Goal: Transaction & Acquisition: Book appointment/travel/reservation

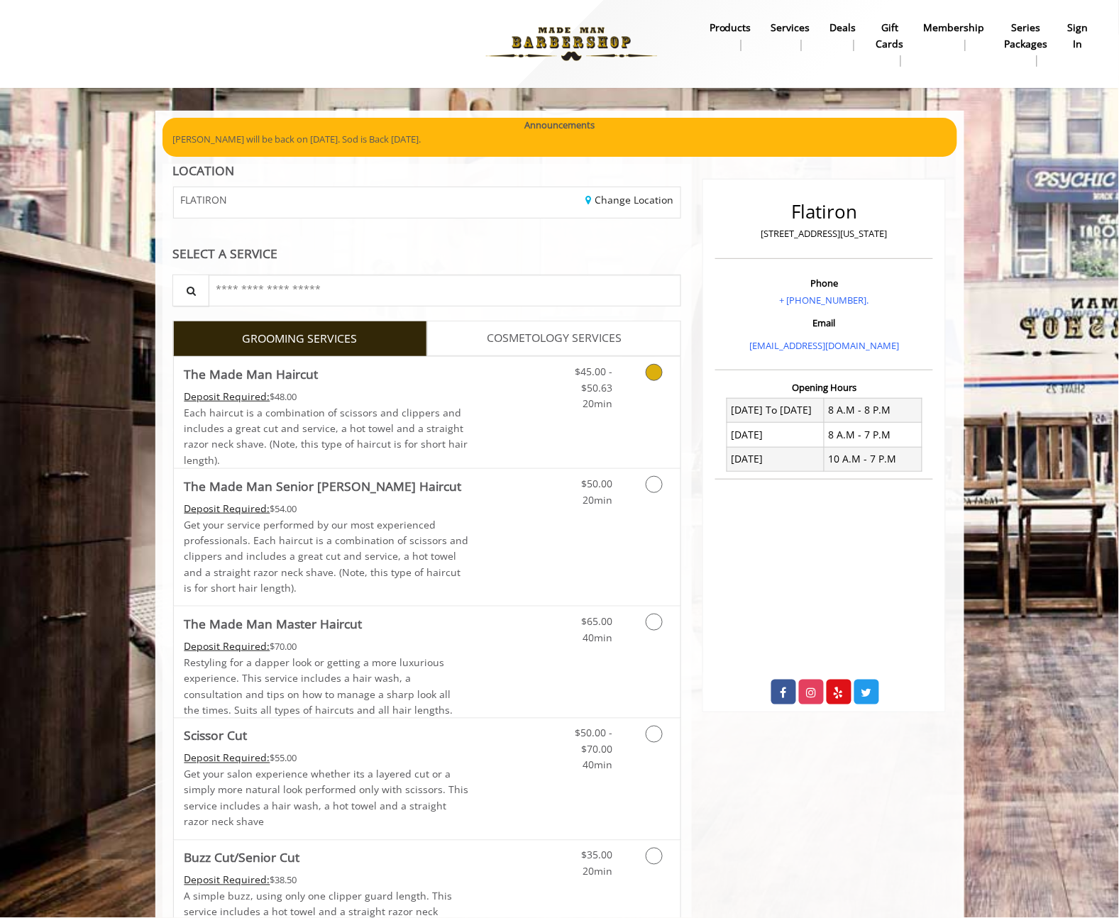
click at [529, 400] on link "Discounted Price" at bounding box center [511, 412] width 84 height 111
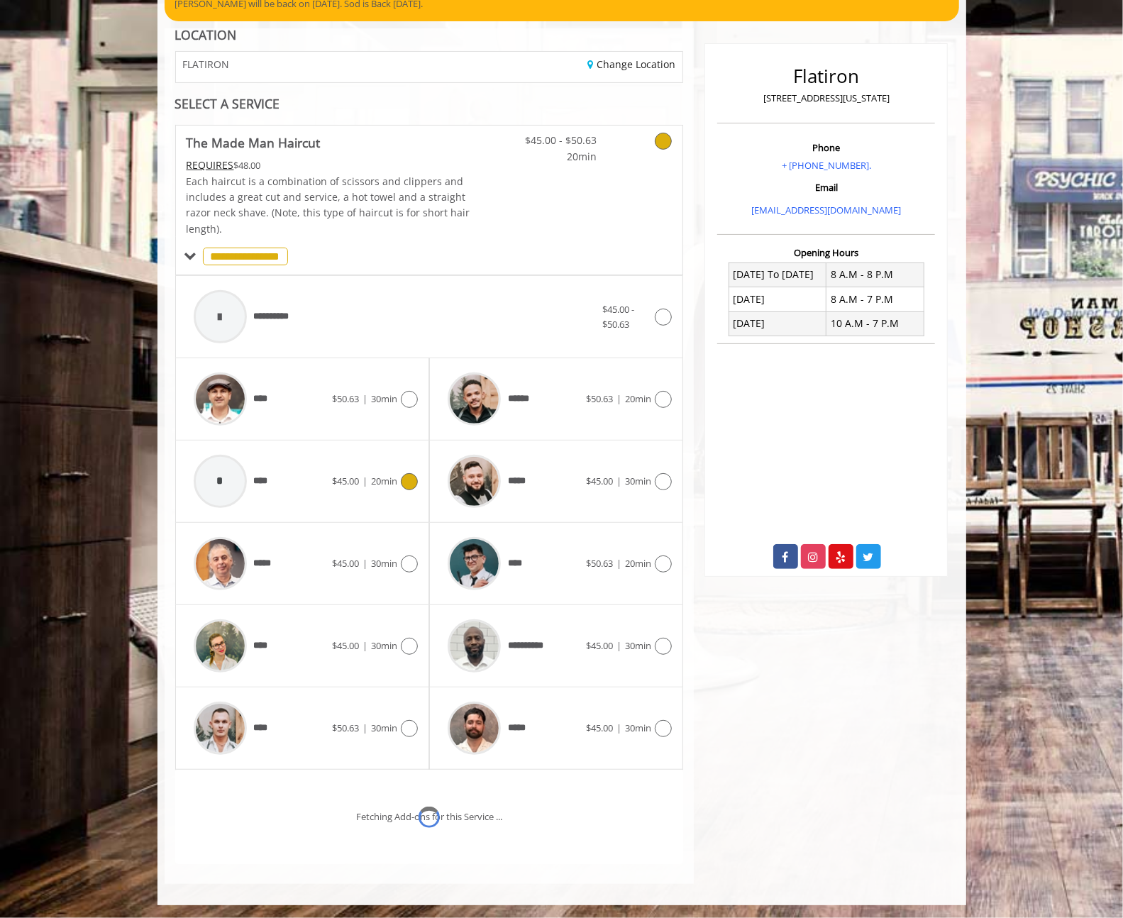
scroll to position [196, 0]
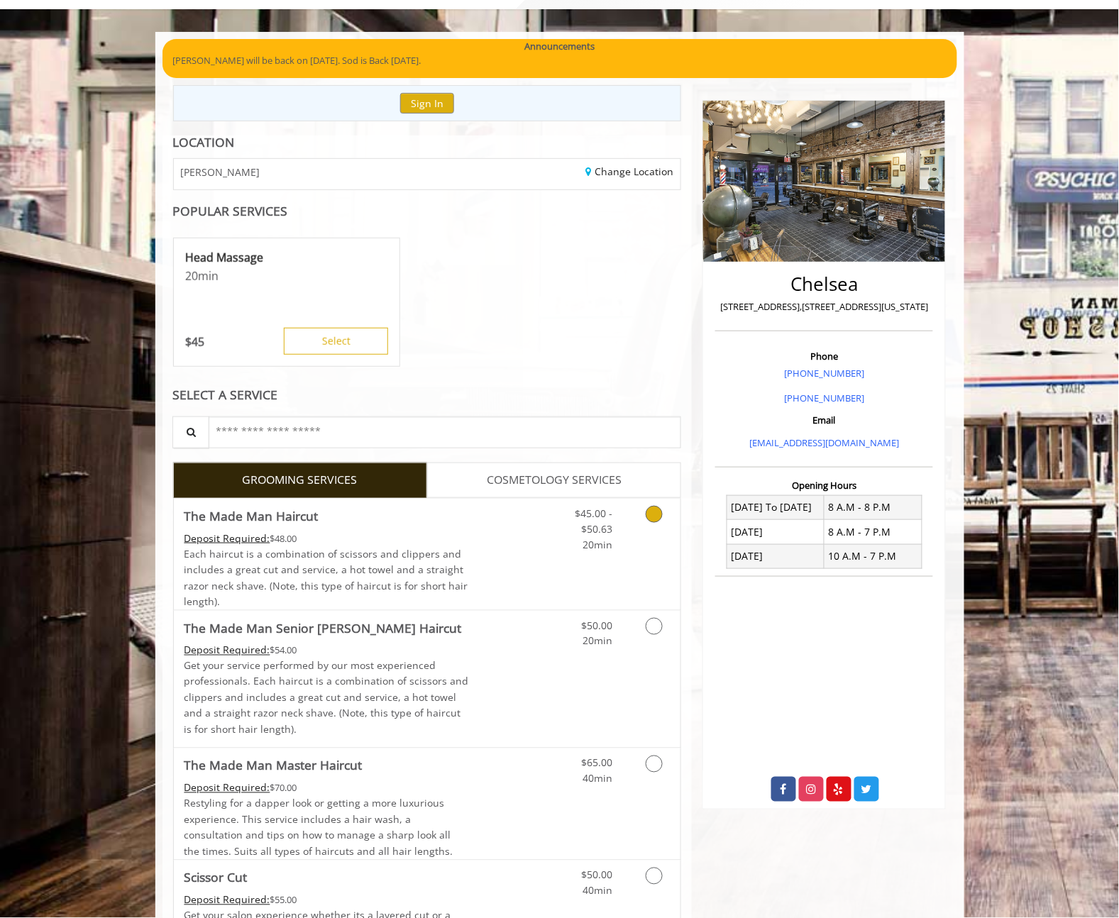
click at [453, 533] on div "Deposit Required: $48.00" at bounding box center [326, 539] width 285 height 16
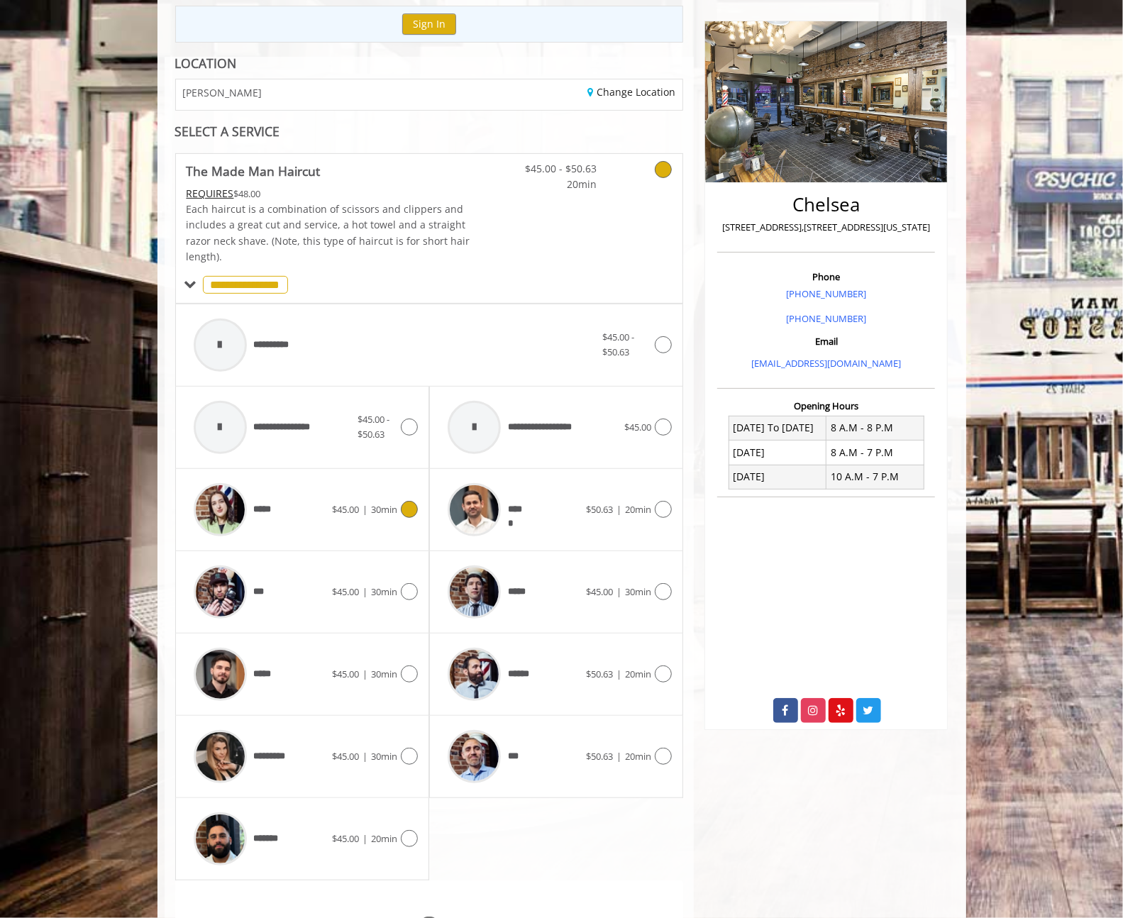
scroll to position [268, 0]
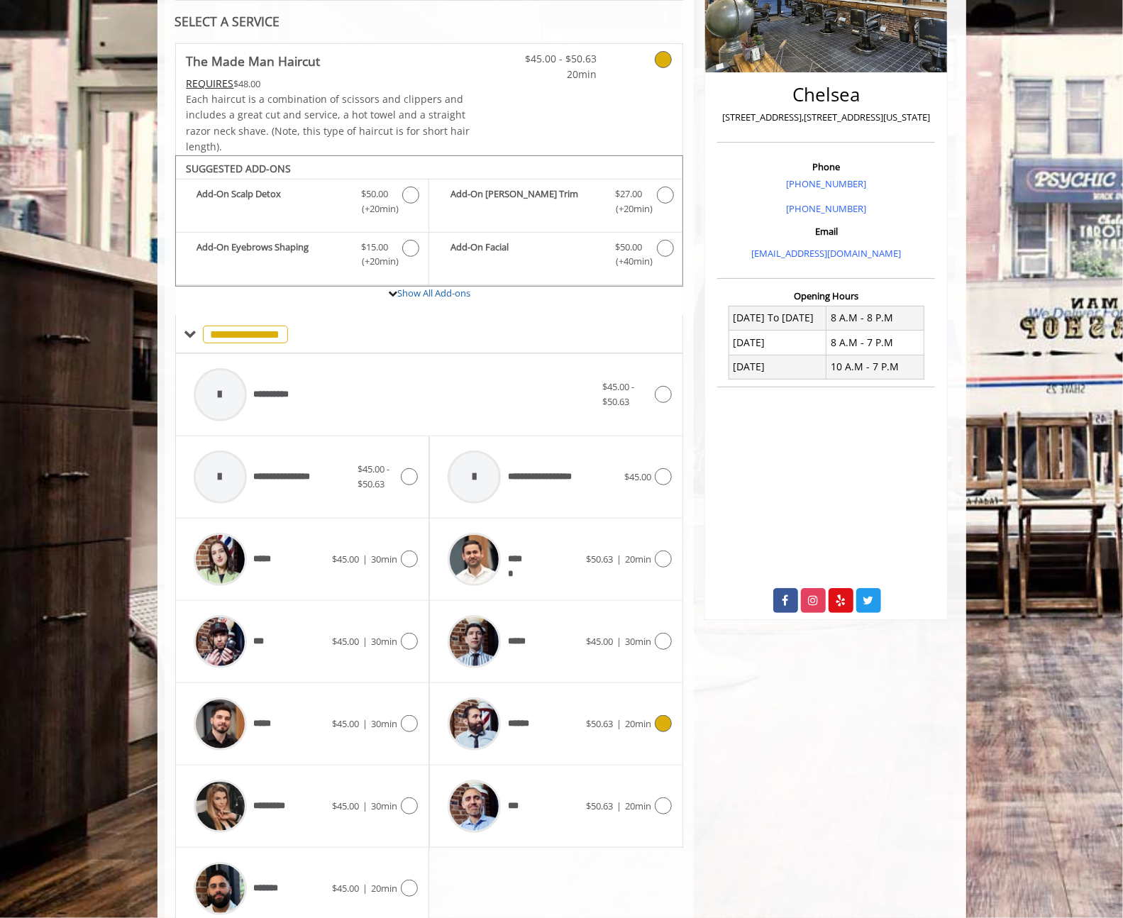
click at [537, 728] on div "******" at bounding box center [513, 723] width 145 height 67
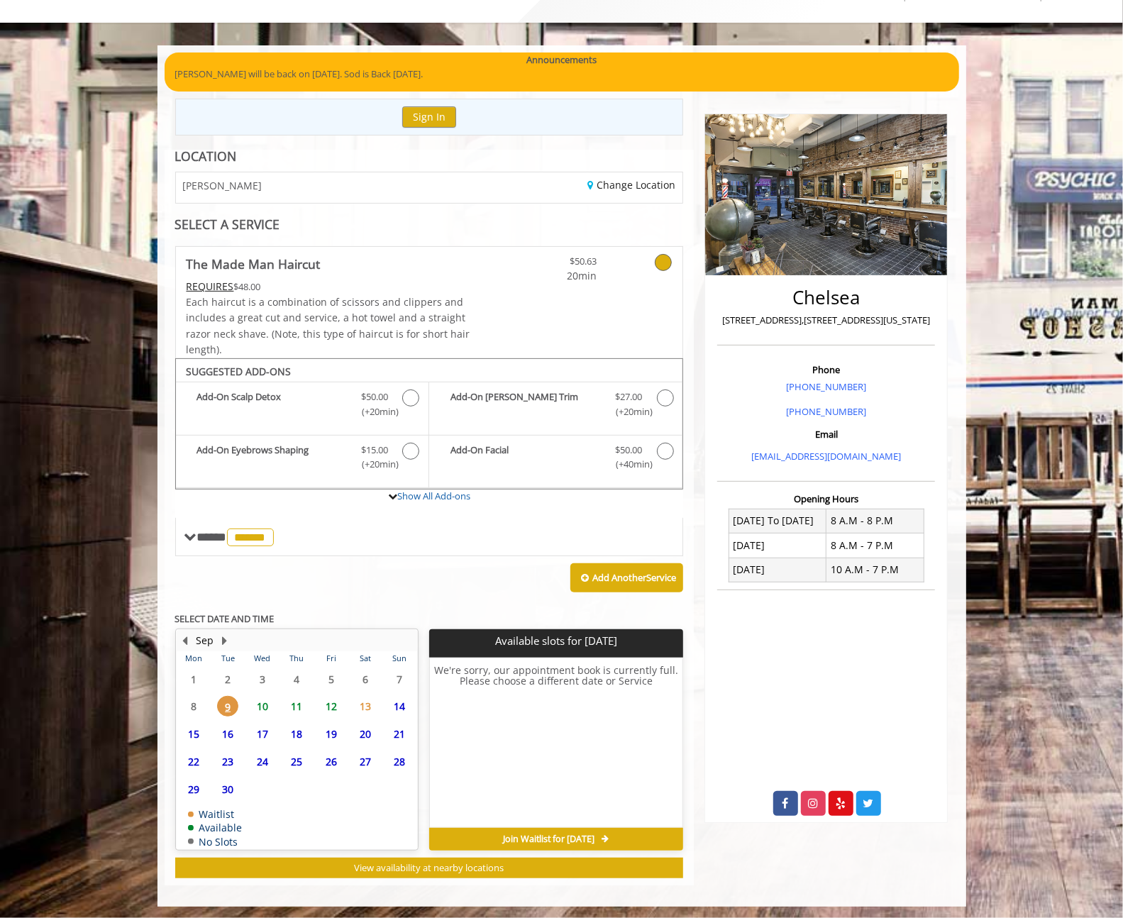
scroll to position [67, 0]
